Goal: Task Accomplishment & Management: Manage account settings

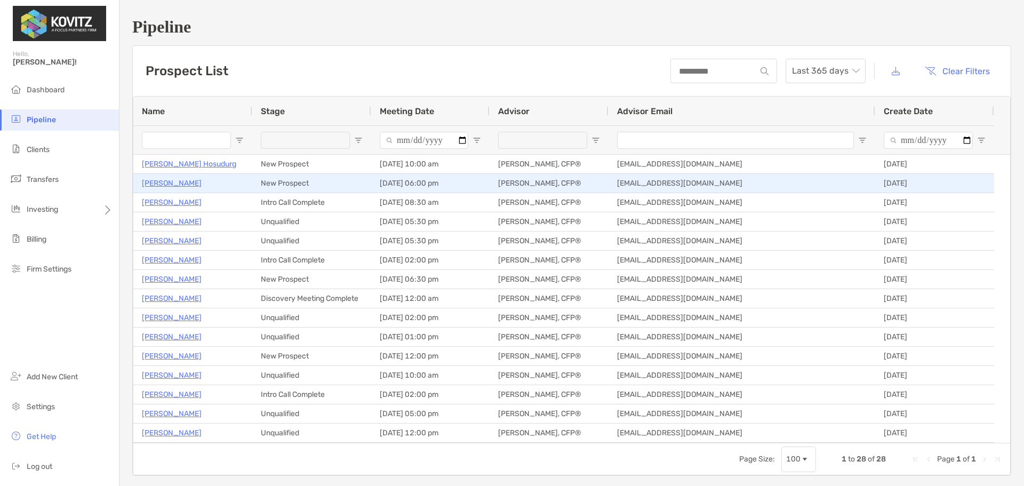
click at [170, 181] on p "Isaac Beyda" at bounding box center [172, 183] width 60 height 13
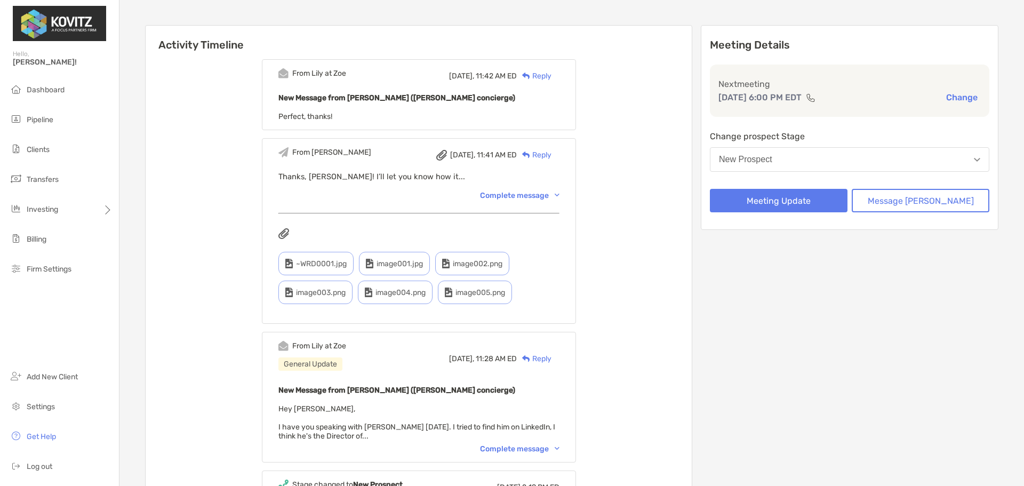
scroll to position [97, 0]
click at [520, 197] on div "Complete message" at bounding box center [519, 194] width 79 height 9
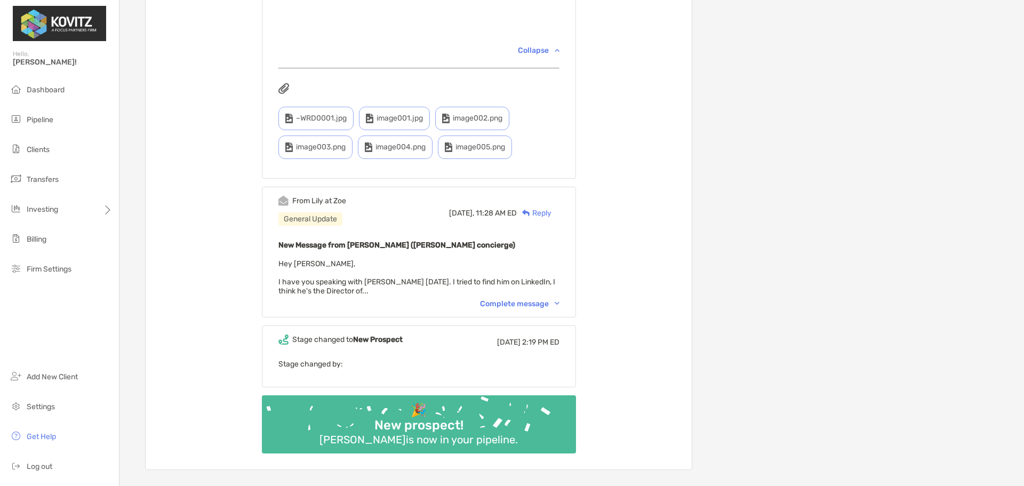
scroll to position [857, 0]
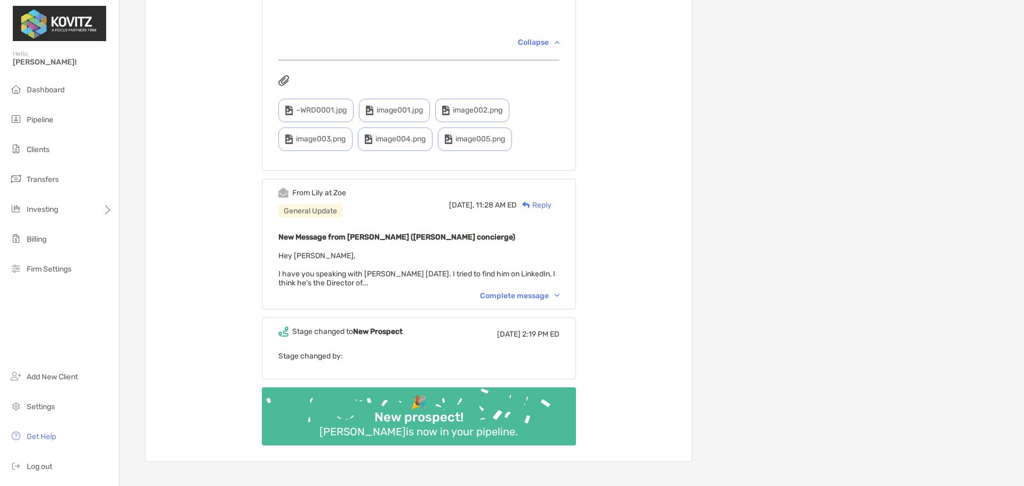
click at [503, 300] on div "Complete message" at bounding box center [519, 295] width 79 height 9
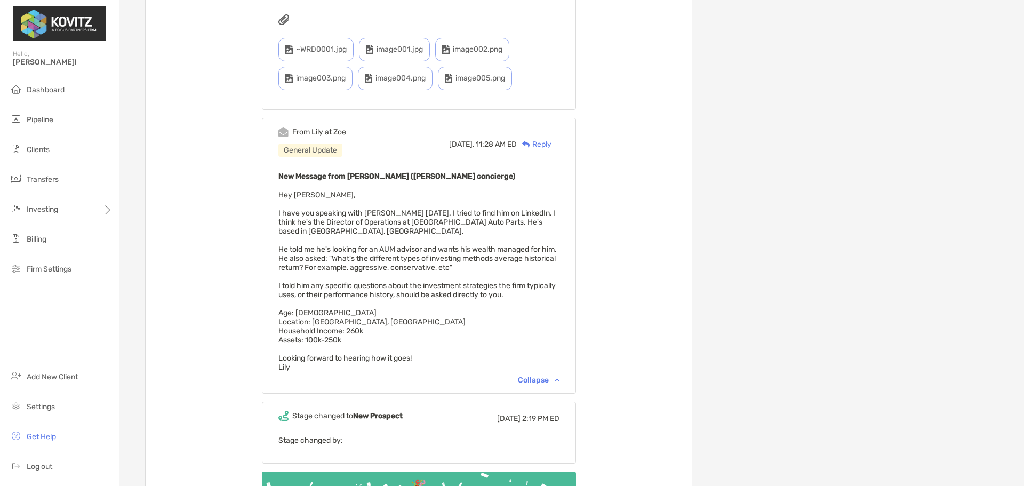
scroll to position [918, 0]
click at [420, 180] on div "From Lily at Zoe General Update Today, 11:28 AM ED Reply New Message from Lily …" at bounding box center [419, 256] width 314 height 276
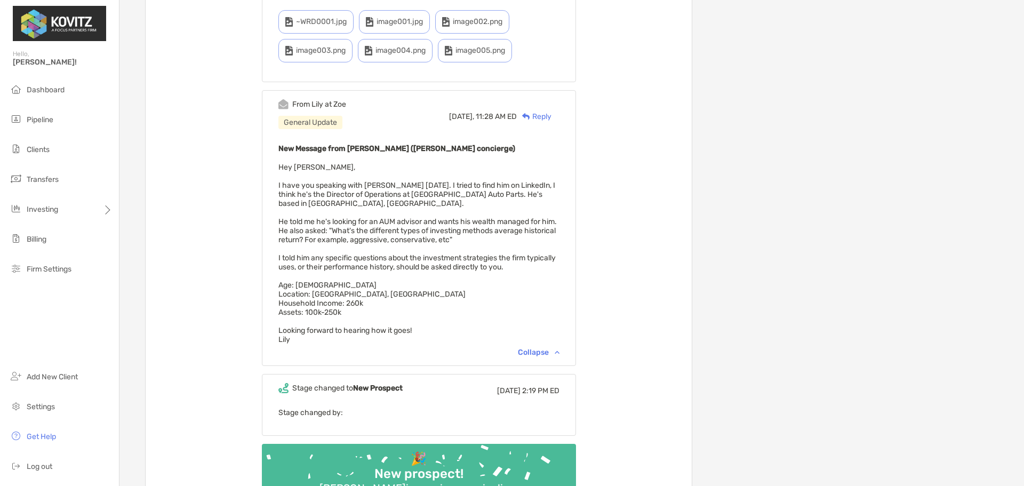
scroll to position [945, 0]
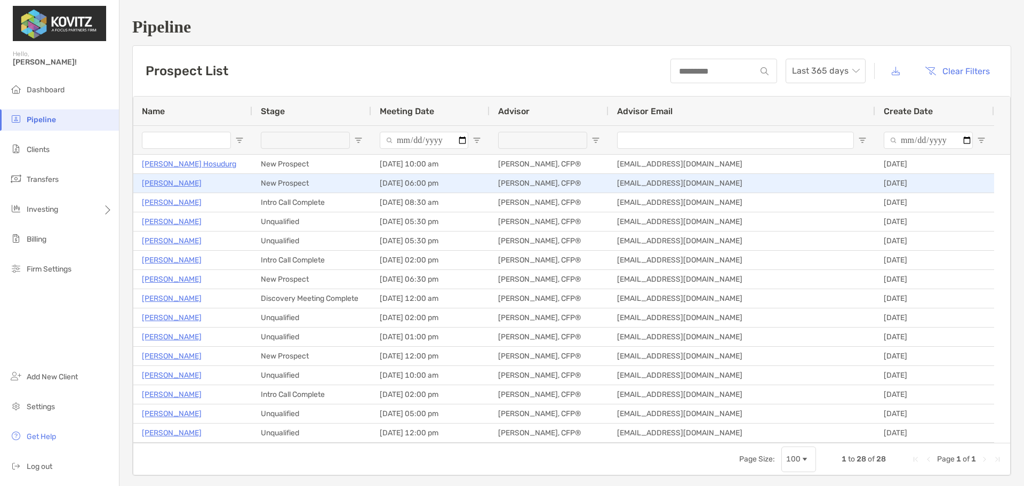
click at [152, 181] on p "Isaac Beyda" at bounding box center [172, 183] width 60 height 13
click at [177, 185] on p "Isaac Beyda" at bounding box center [172, 183] width 60 height 13
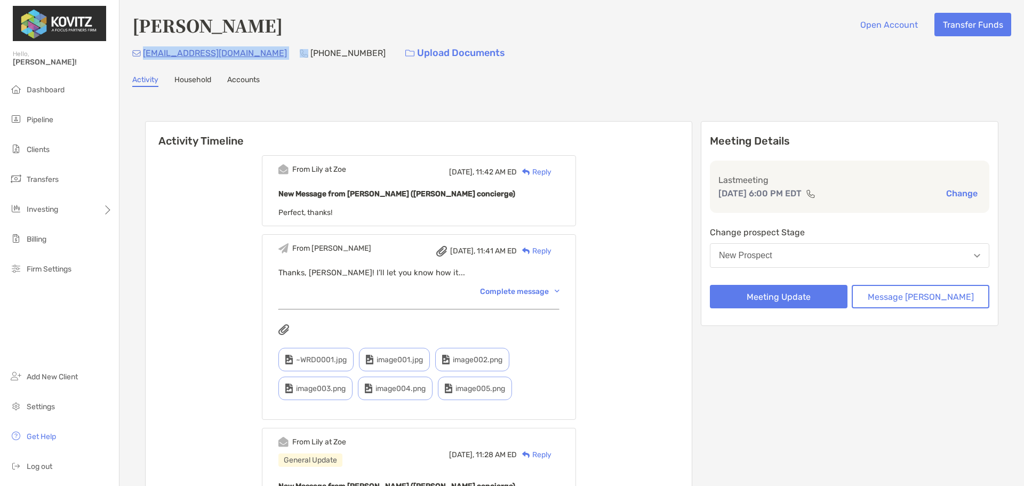
scroll to position [2, 0]
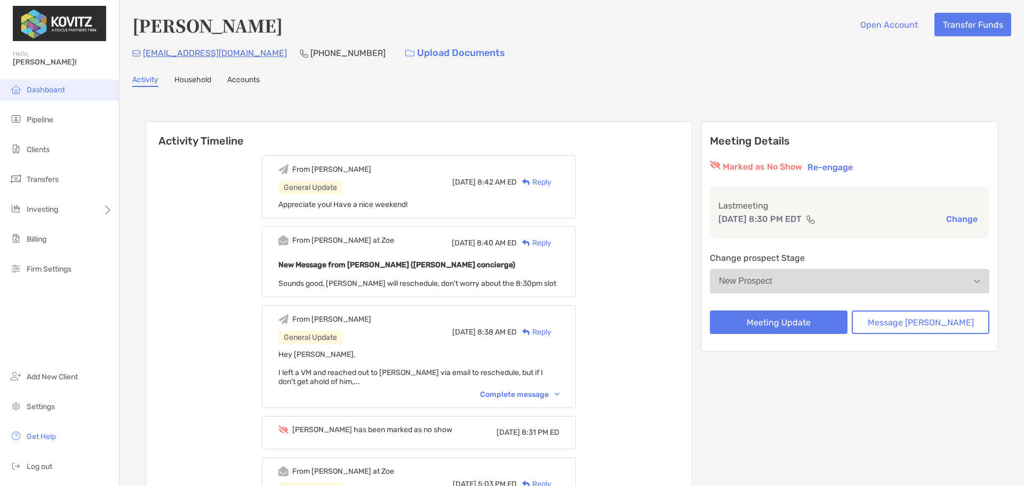
click at [33, 90] on span "Dashboard" at bounding box center [46, 89] width 38 height 9
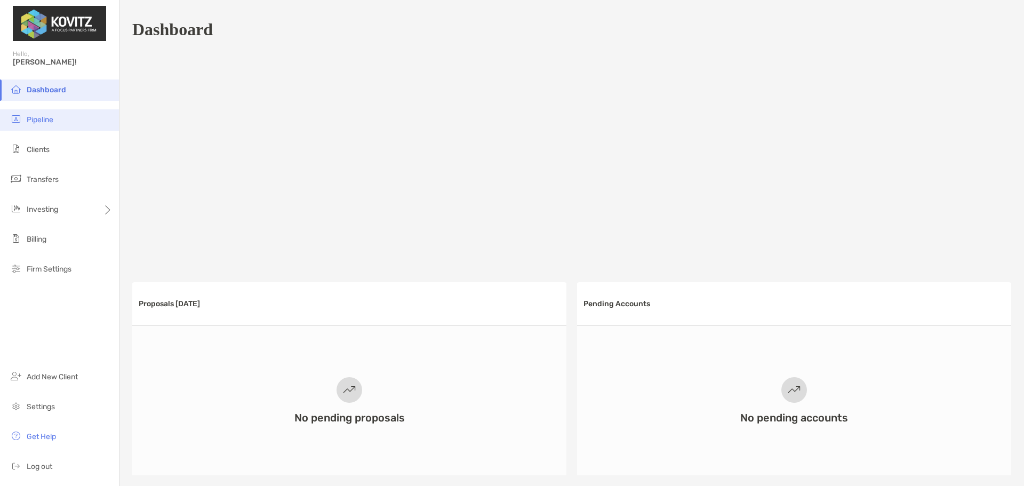
click at [55, 116] on li "Pipeline" at bounding box center [59, 119] width 119 height 21
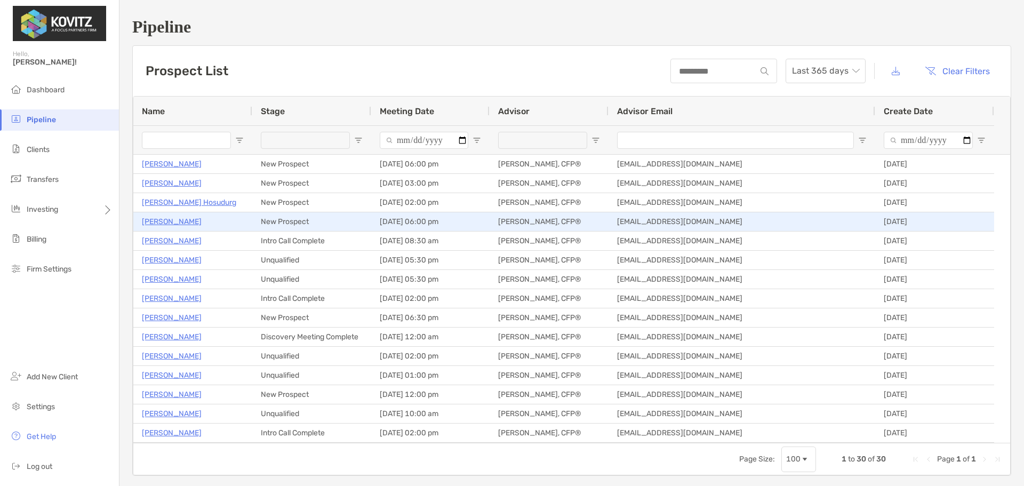
click at [164, 219] on p "[PERSON_NAME]" at bounding box center [172, 221] width 60 height 13
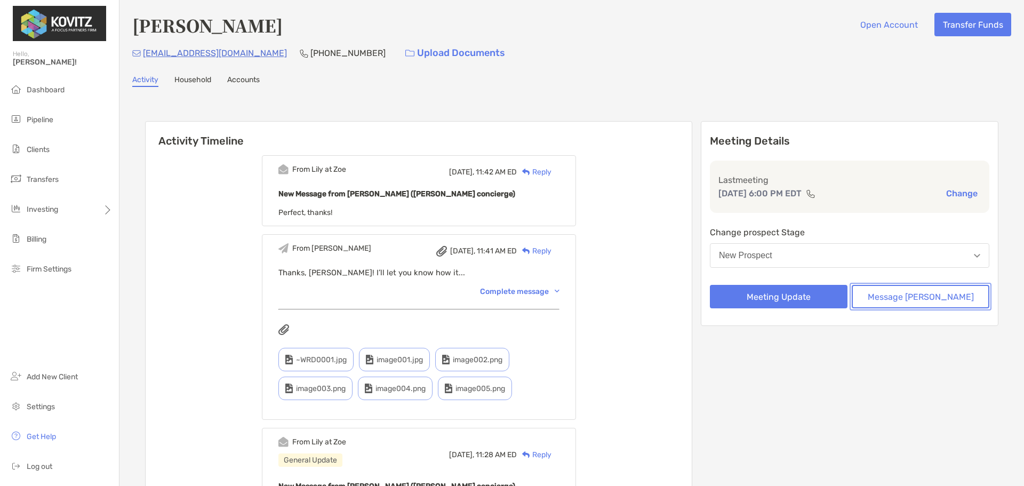
click at [886, 296] on button "Message [PERSON_NAME]" at bounding box center [921, 296] width 138 height 23
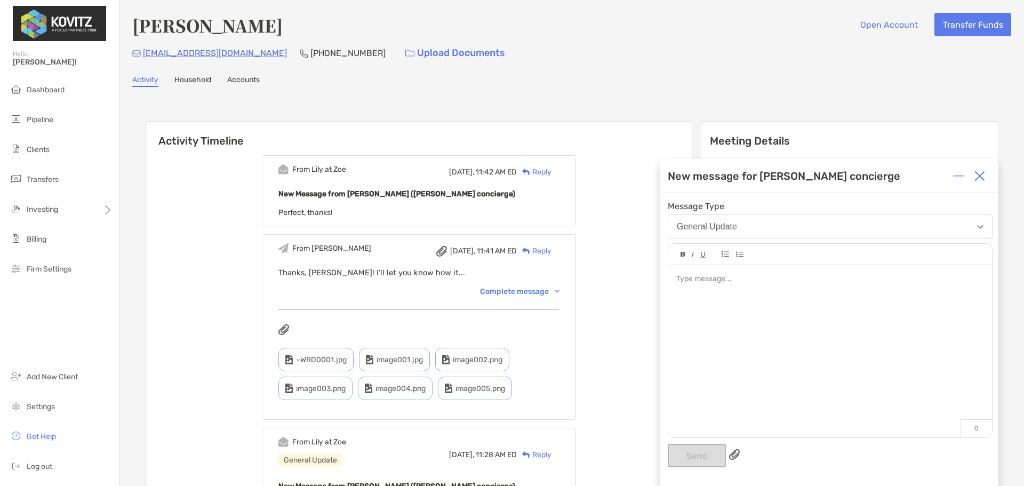
click at [975, 185] on div at bounding box center [979, 175] width 21 height 21
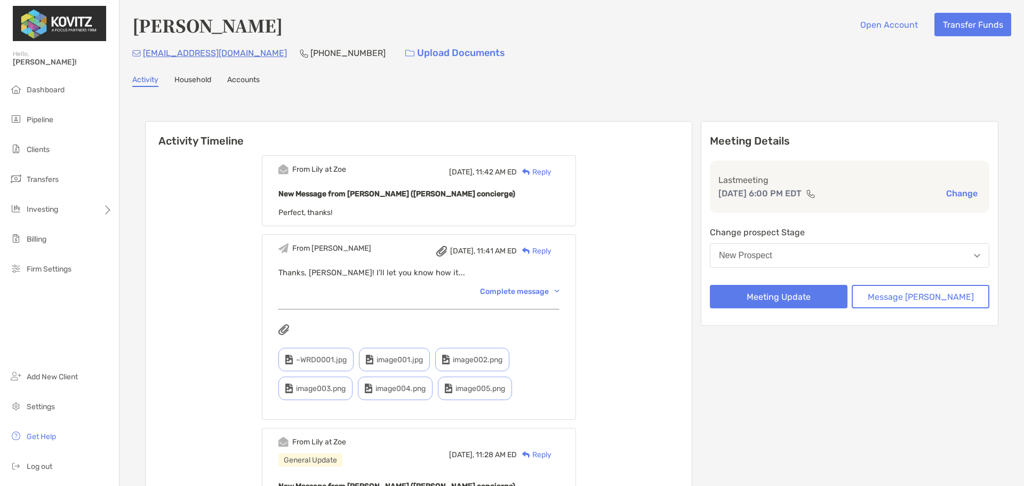
click at [858, 252] on button "New Prospect" at bounding box center [850, 255] width 280 height 25
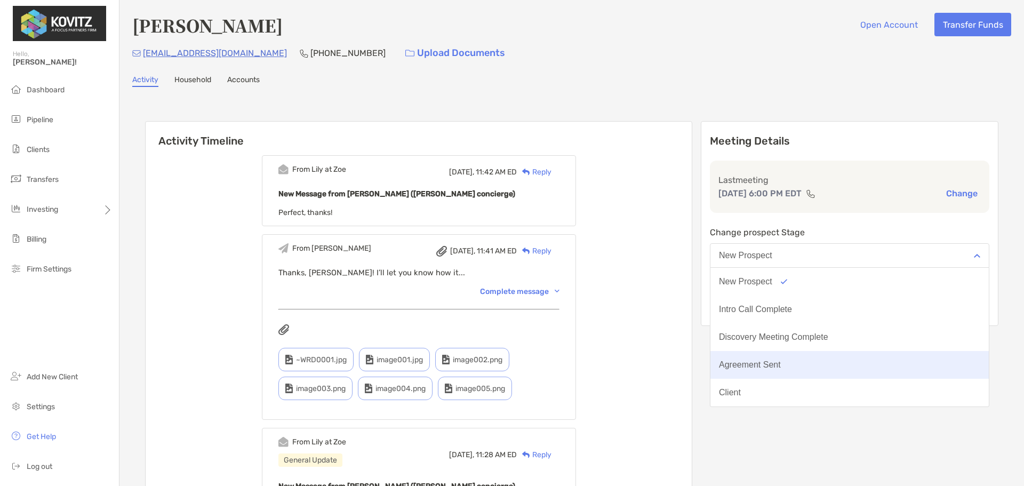
scroll to position [83, 0]
click at [762, 363] on div "Unqualified" at bounding box center [740, 365] width 43 height 10
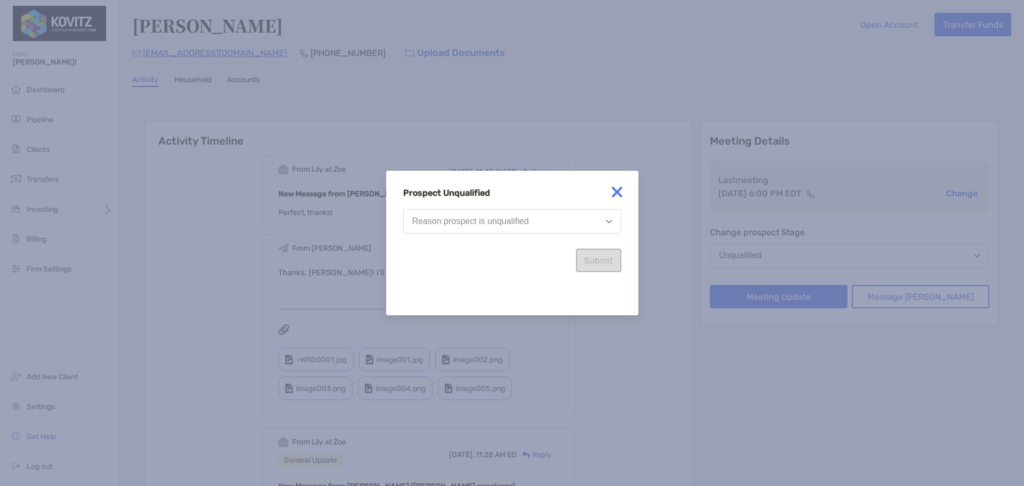
click at [560, 222] on button "Reason prospect is unqualified" at bounding box center [512, 221] width 218 height 25
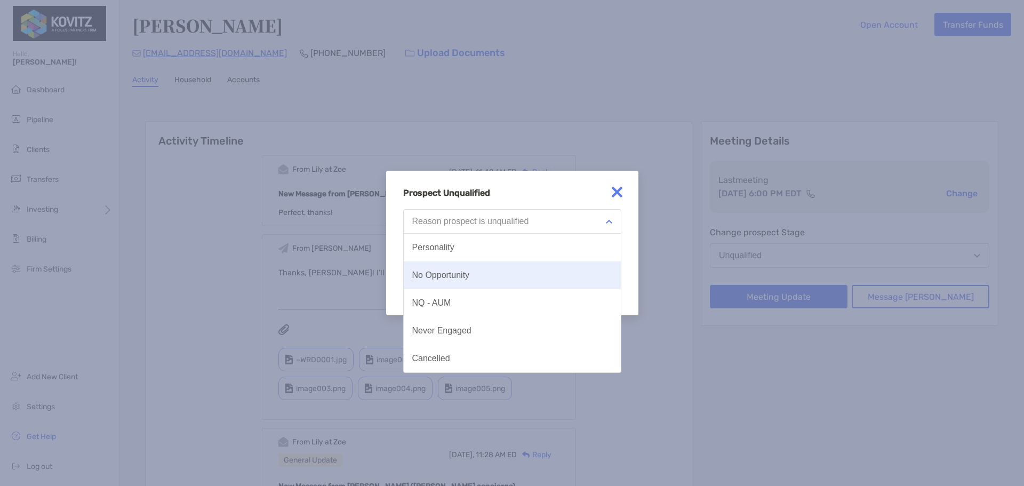
click at [487, 283] on button "No Opportunity" at bounding box center [512, 275] width 217 height 28
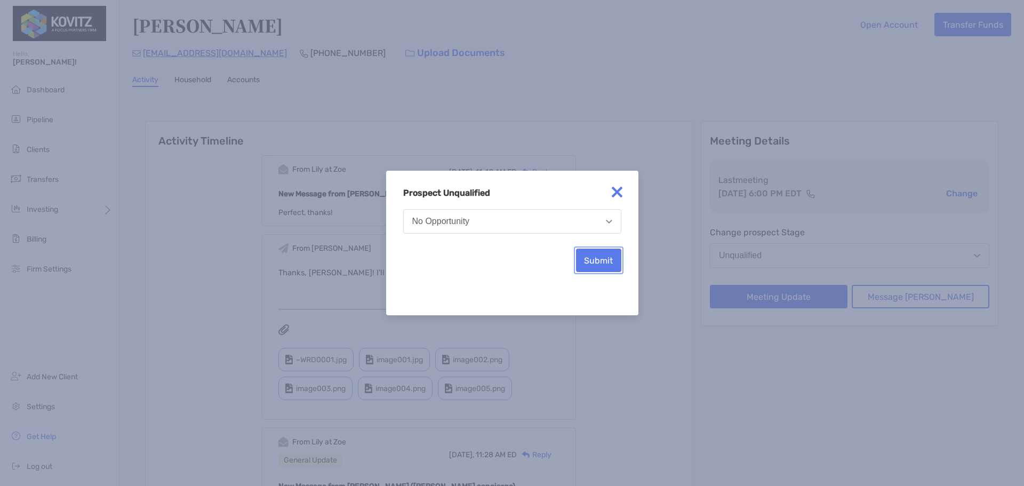
click at [606, 264] on button "Submit" at bounding box center [598, 260] width 45 height 23
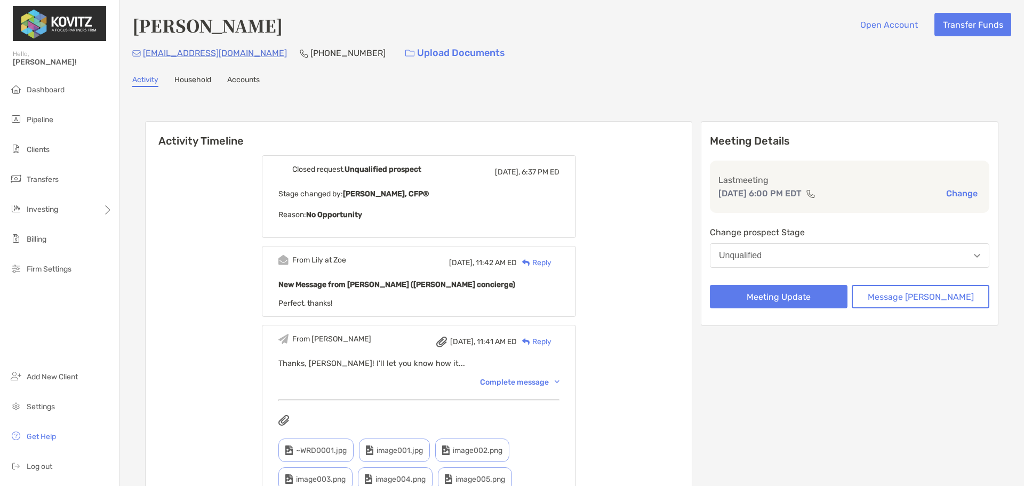
click at [830, 249] on button "Unqualified" at bounding box center [850, 255] width 280 height 25
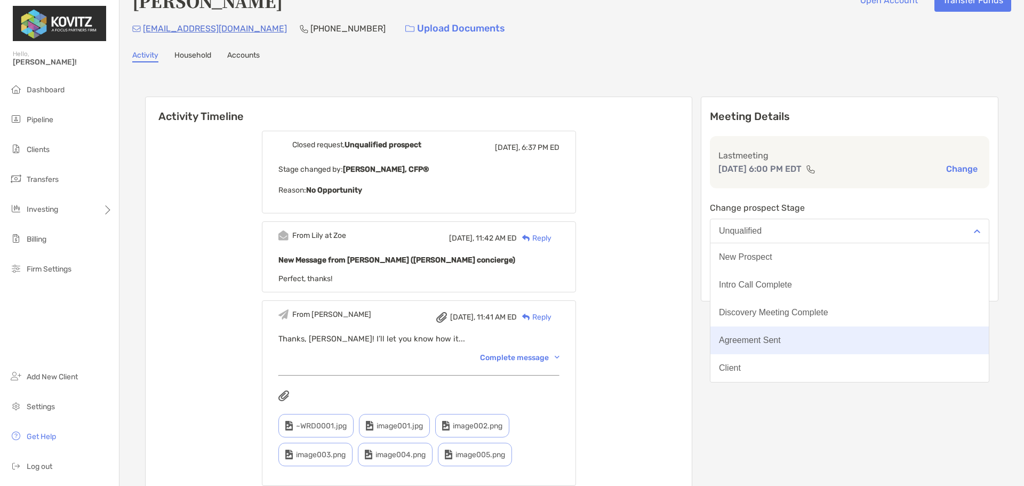
scroll to position [24, 0]
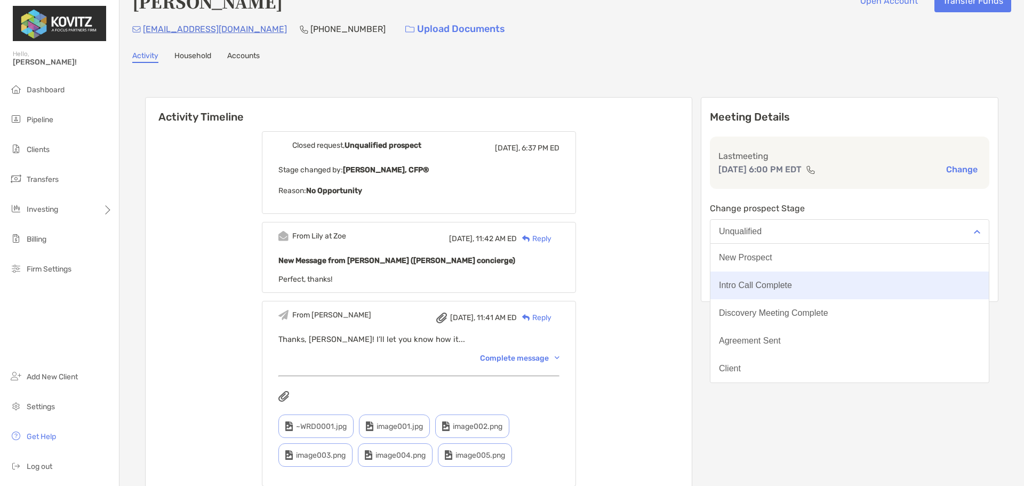
click at [781, 281] on div "Intro Call Complete" at bounding box center [755, 286] width 73 height 10
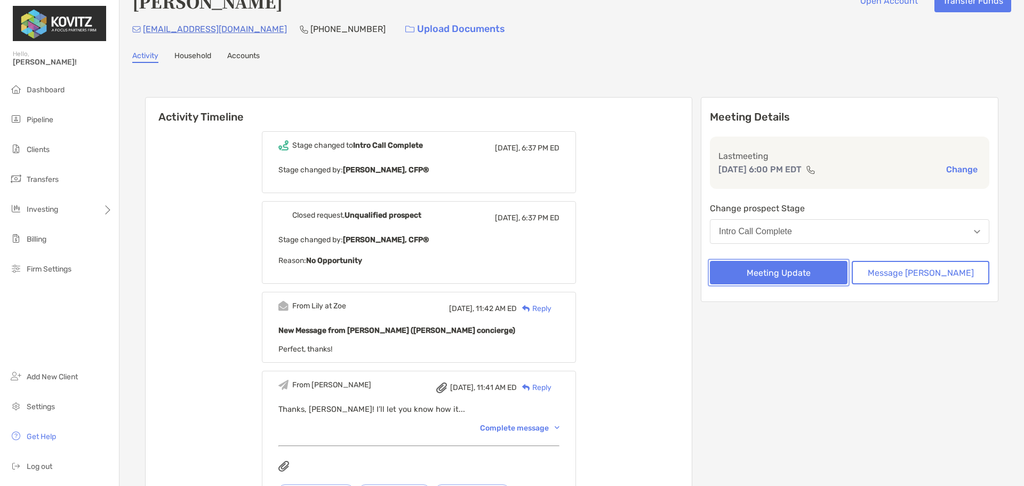
click at [829, 274] on button "Meeting Update" at bounding box center [779, 272] width 138 height 23
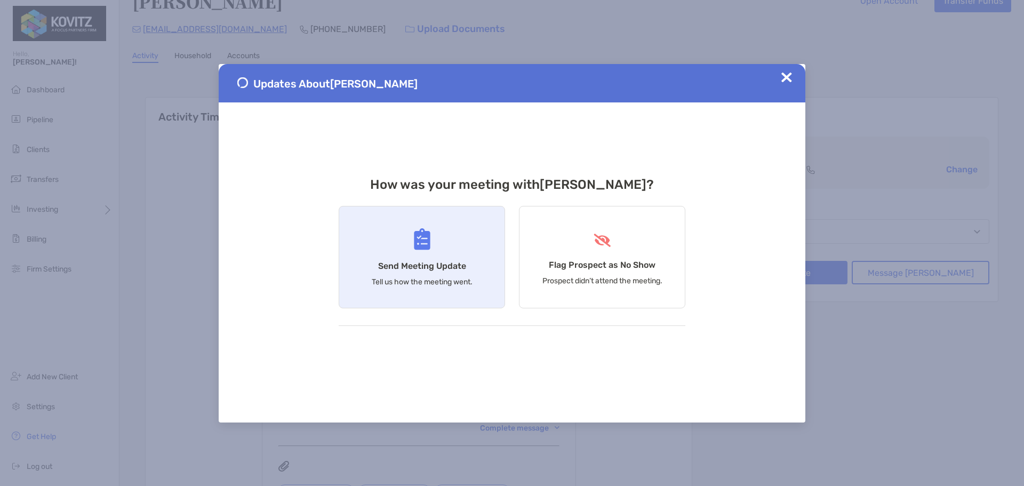
click at [434, 247] on div "Send Meeting Update Tell us how the meeting went." at bounding box center [422, 257] width 166 height 102
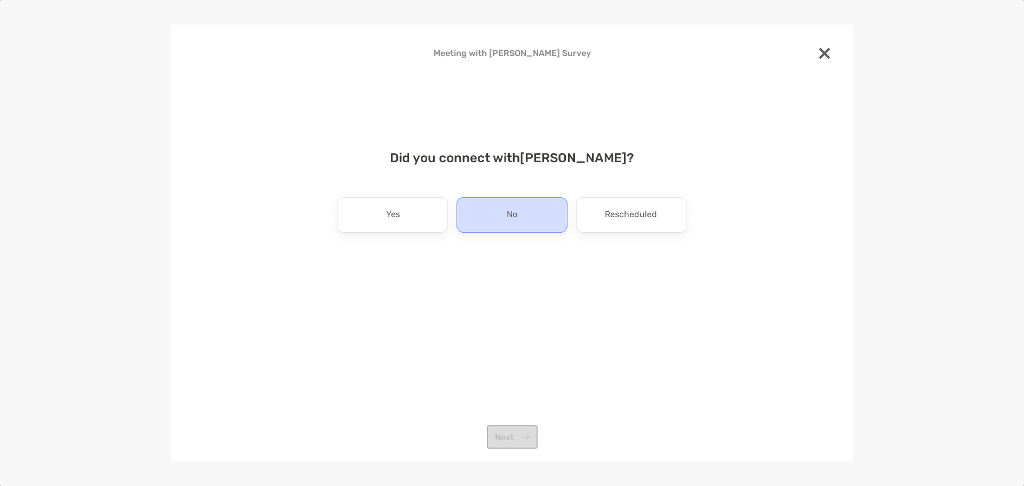
click at [489, 219] on div "No" at bounding box center [512, 214] width 110 height 35
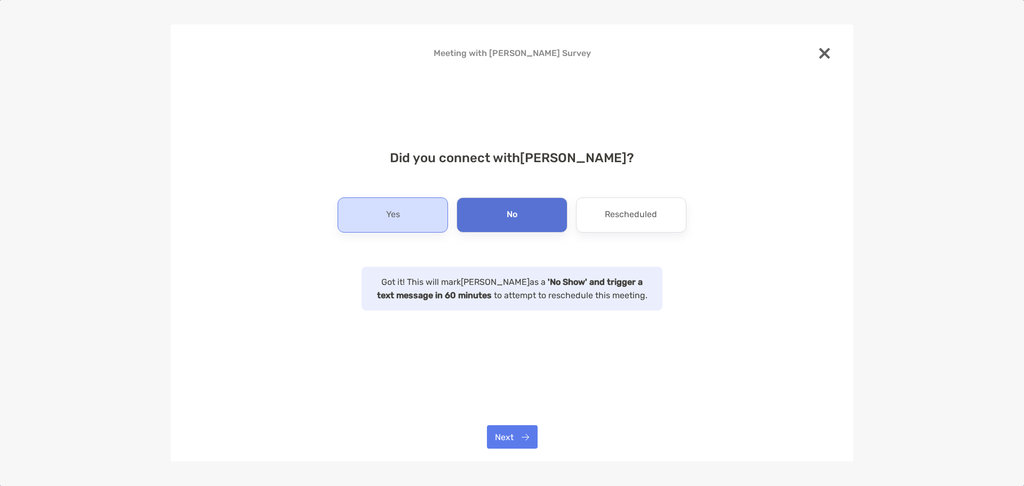
click at [395, 214] on p "Yes" at bounding box center [393, 214] width 14 height 17
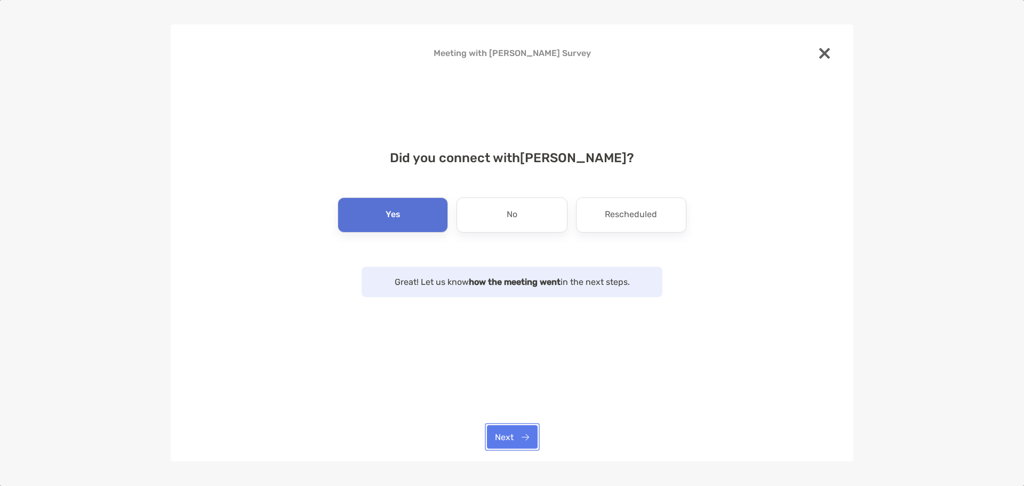
click at [502, 437] on button "Next" at bounding box center [512, 436] width 51 height 23
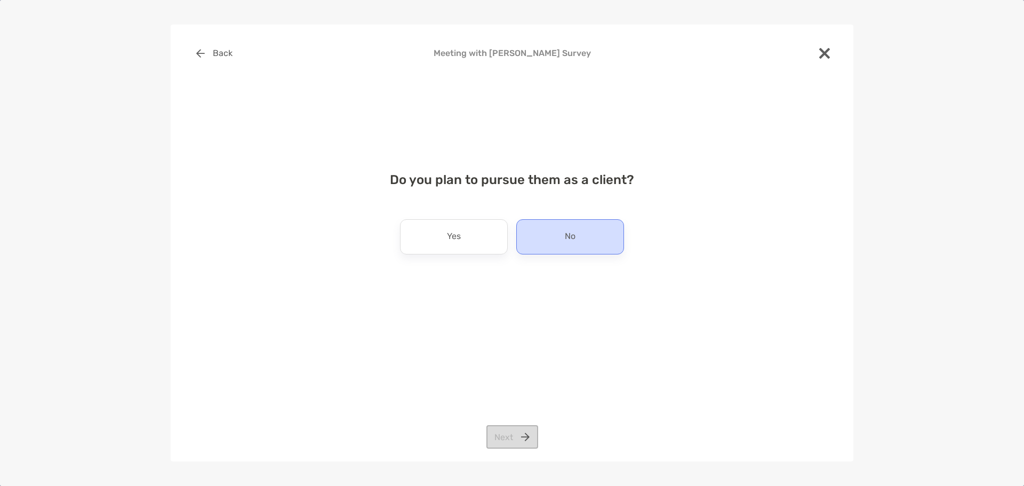
click at [531, 248] on div "No" at bounding box center [570, 236] width 108 height 35
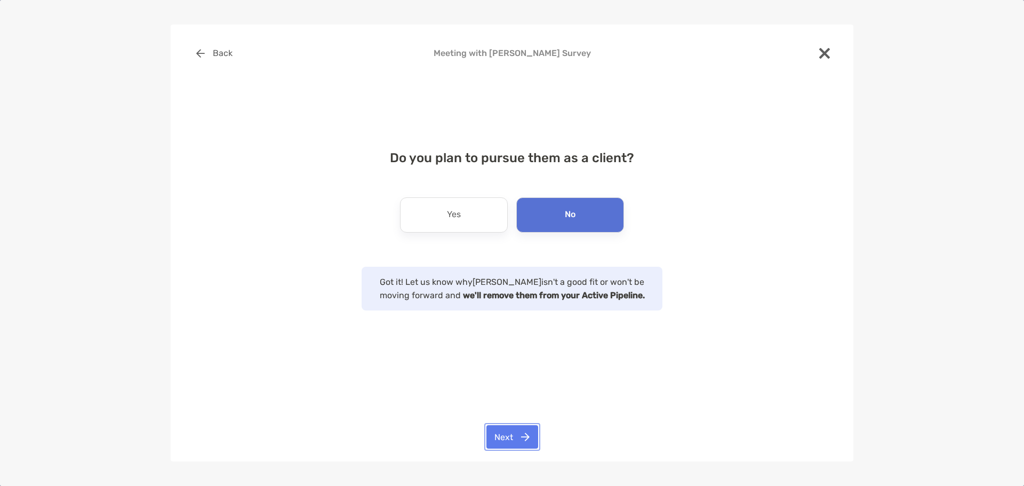
click at [508, 437] on button "Next" at bounding box center [513, 436] width 52 height 23
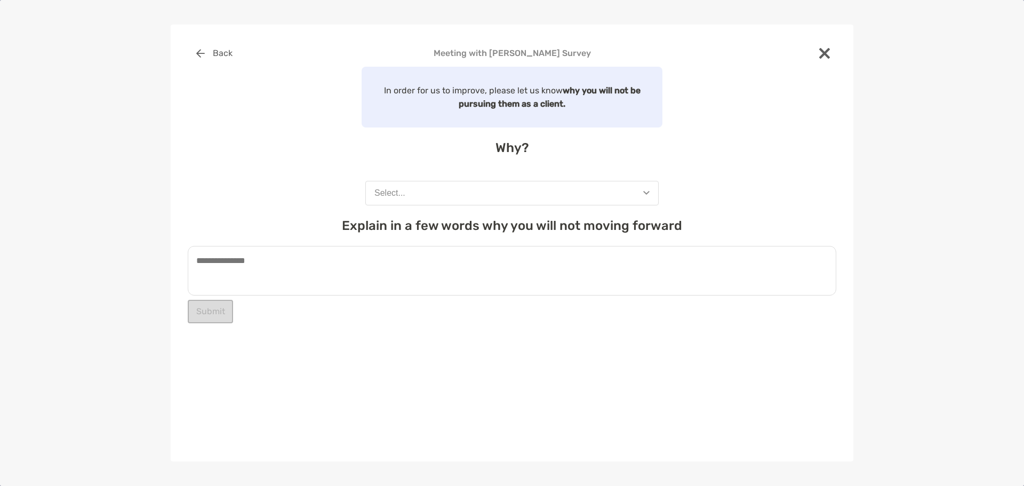
click at [473, 198] on button "Select..." at bounding box center [511, 193] width 293 height 25
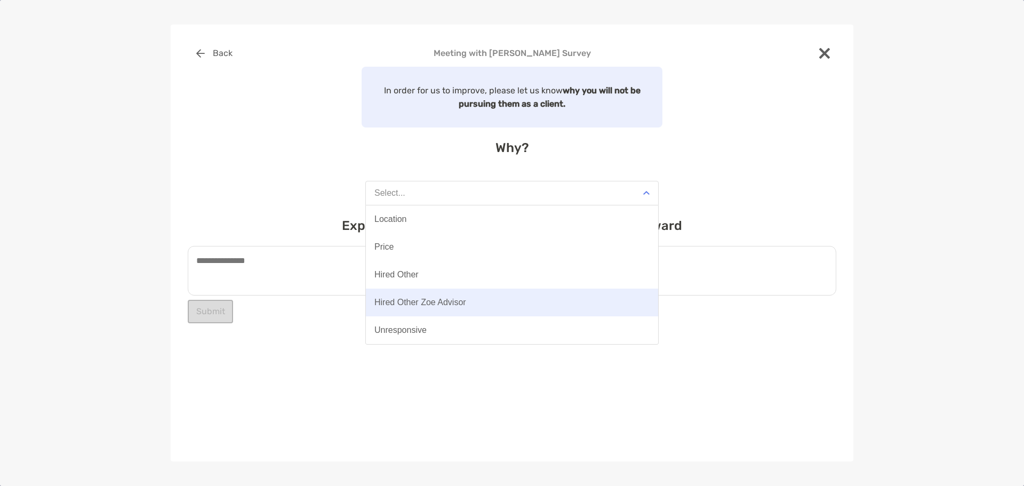
scroll to position [83, 0]
click at [405, 308] on button "Timeline" at bounding box center [512, 303] width 292 height 28
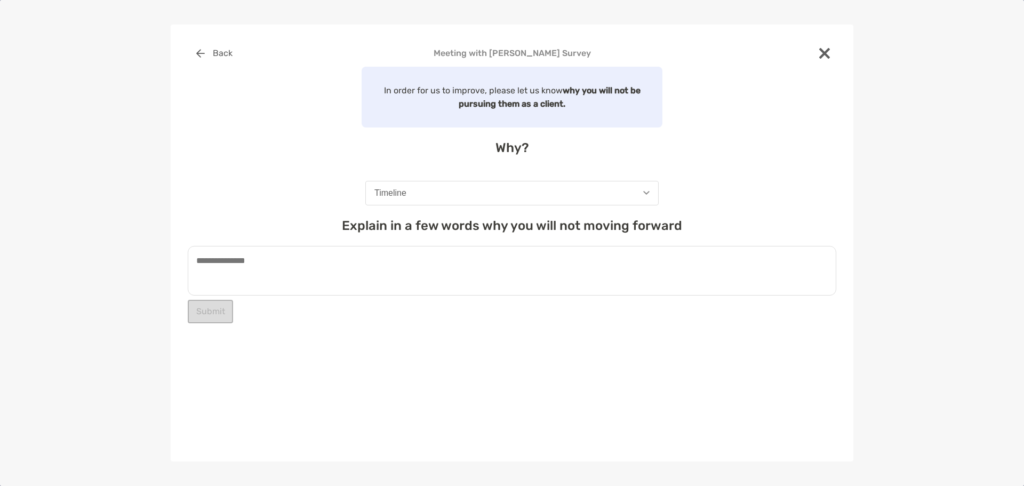
click at [340, 267] on textarea at bounding box center [512, 271] width 649 height 50
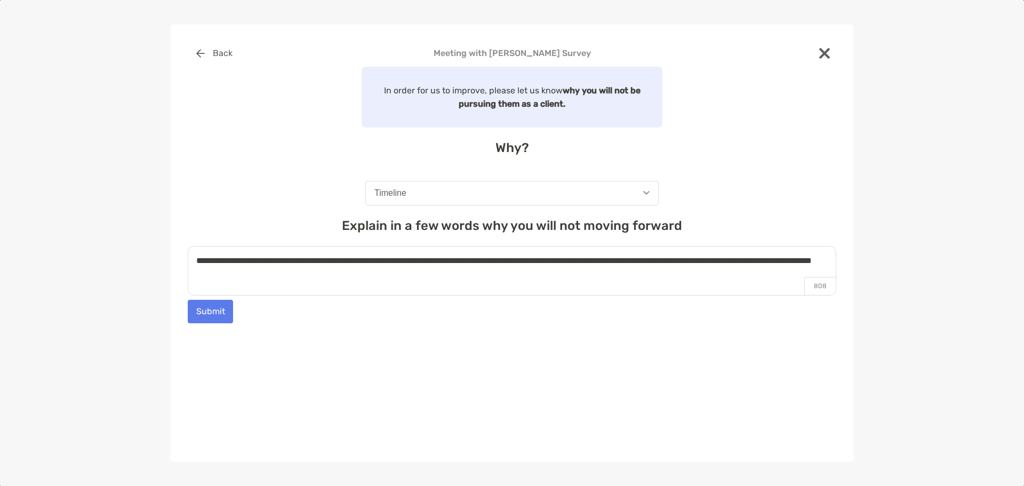
click at [532, 262] on textarea "**********" at bounding box center [512, 271] width 649 height 50
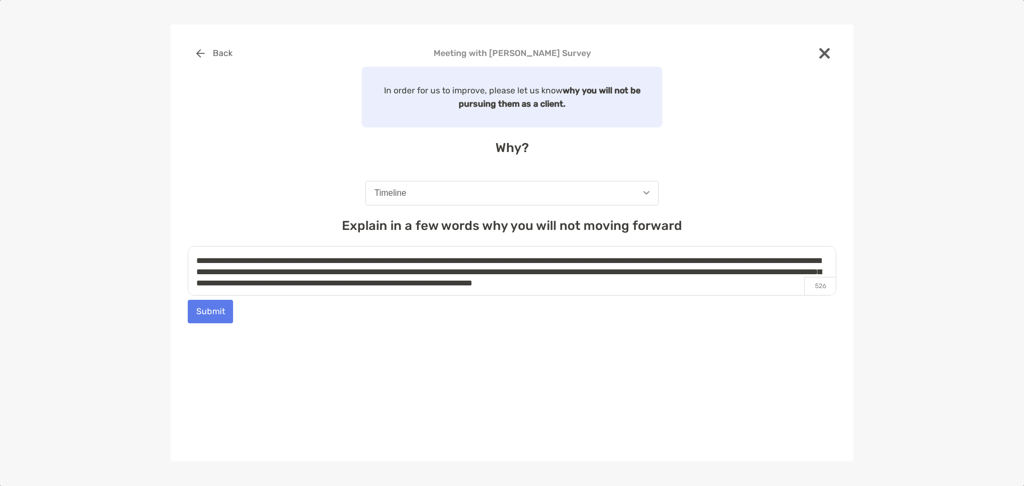
scroll to position [4, 0]
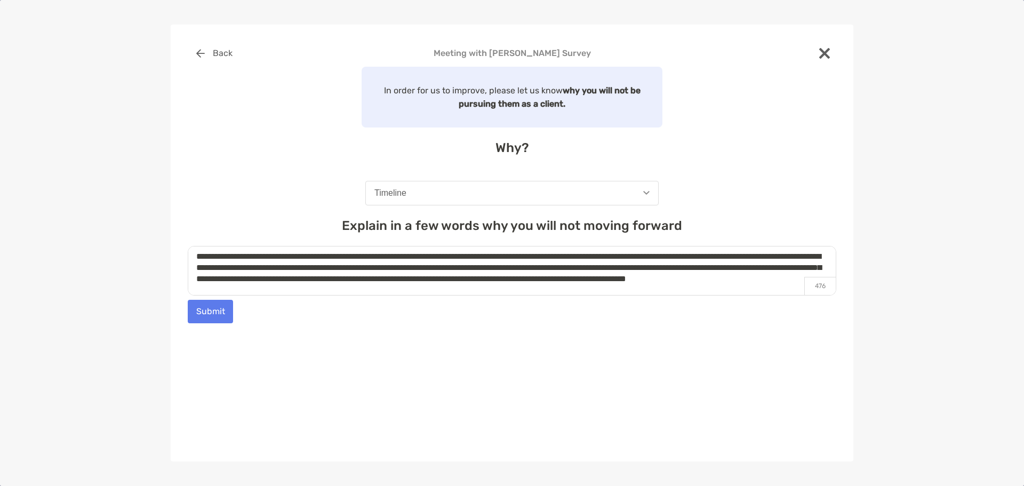
type textarea "**********"
click at [206, 317] on button "Submit" at bounding box center [210, 311] width 45 height 23
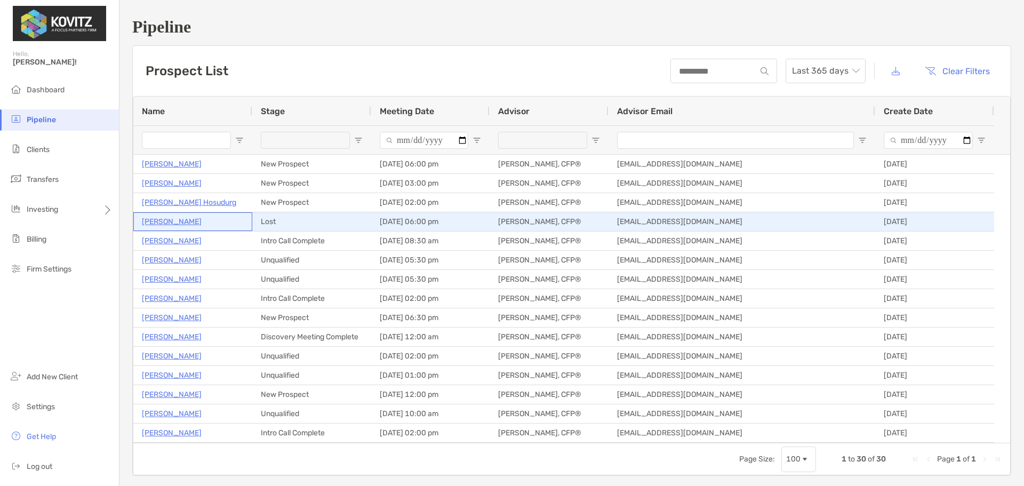
click at [180, 222] on p "[PERSON_NAME]" at bounding box center [172, 221] width 60 height 13
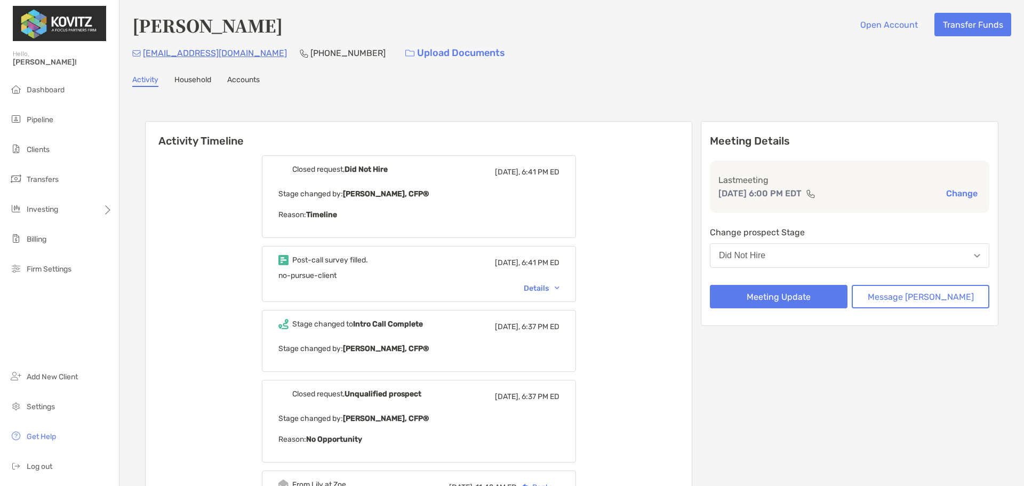
click at [783, 260] on button "Did Not Hire" at bounding box center [850, 255] width 280 height 25
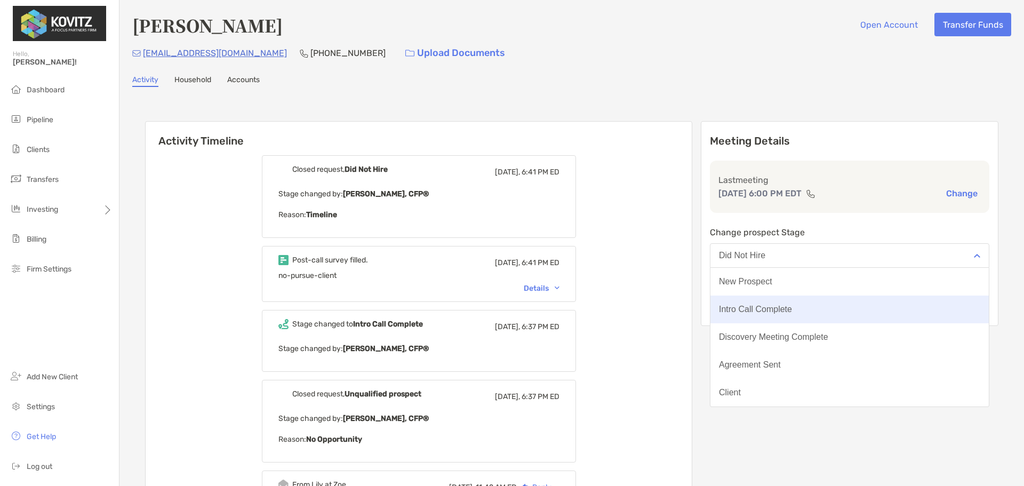
click at [791, 305] on div "Intro Call Complete" at bounding box center [755, 310] width 73 height 10
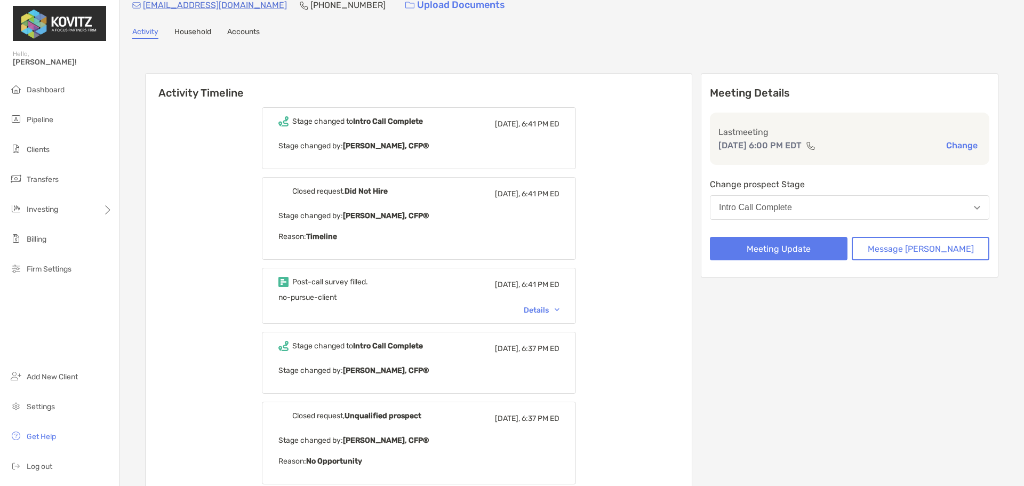
scroll to position [49, 0]
click at [875, 249] on button "Message [PERSON_NAME]" at bounding box center [921, 247] width 138 height 23
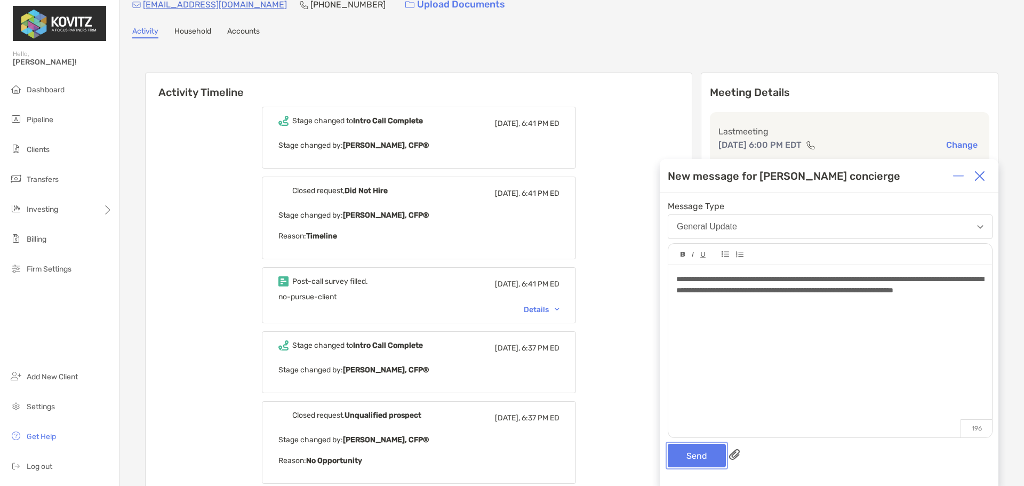
click at [701, 454] on button "Send" at bounding box center [697, 455] width 58 height 23
